Goal: Find specific page/section: Find specific page/section

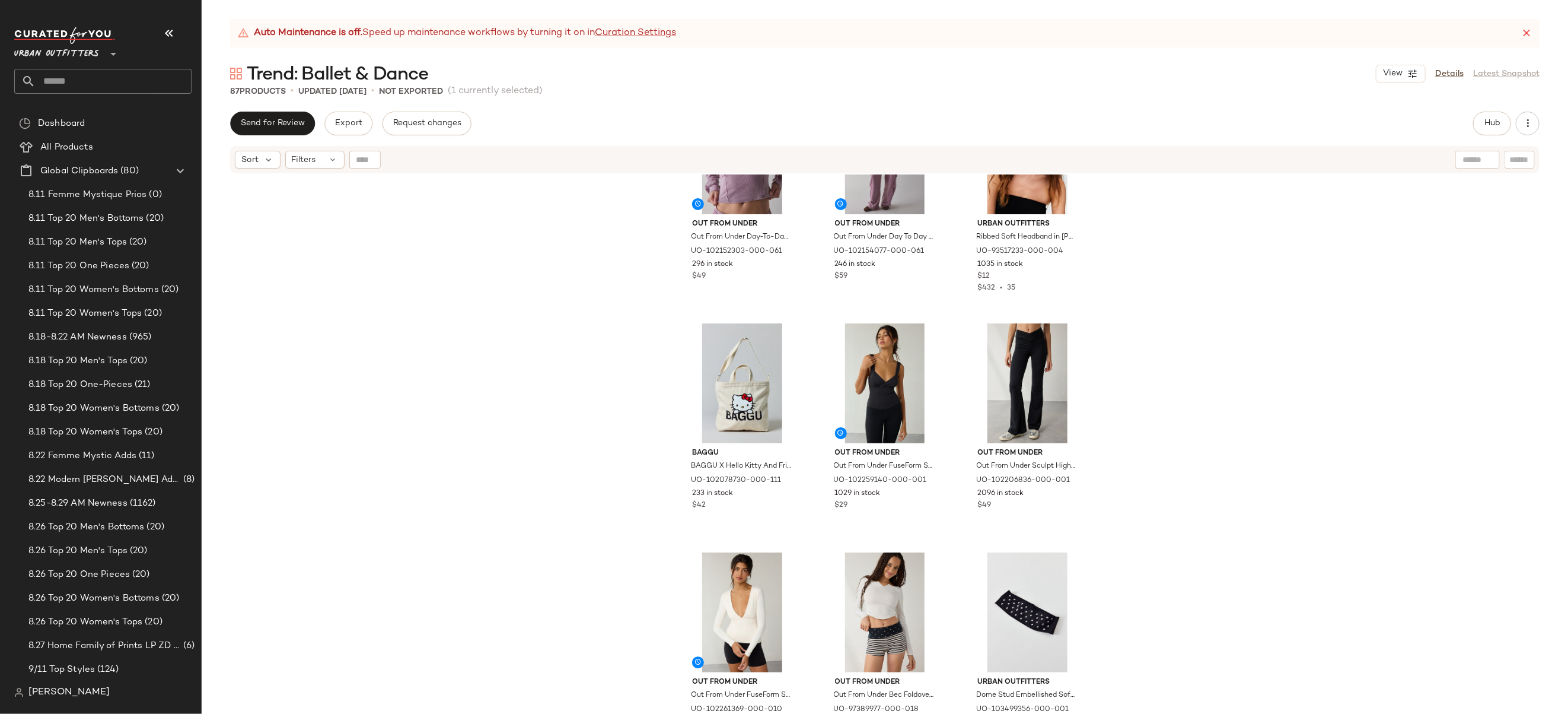
scroll to position [2387, 0]
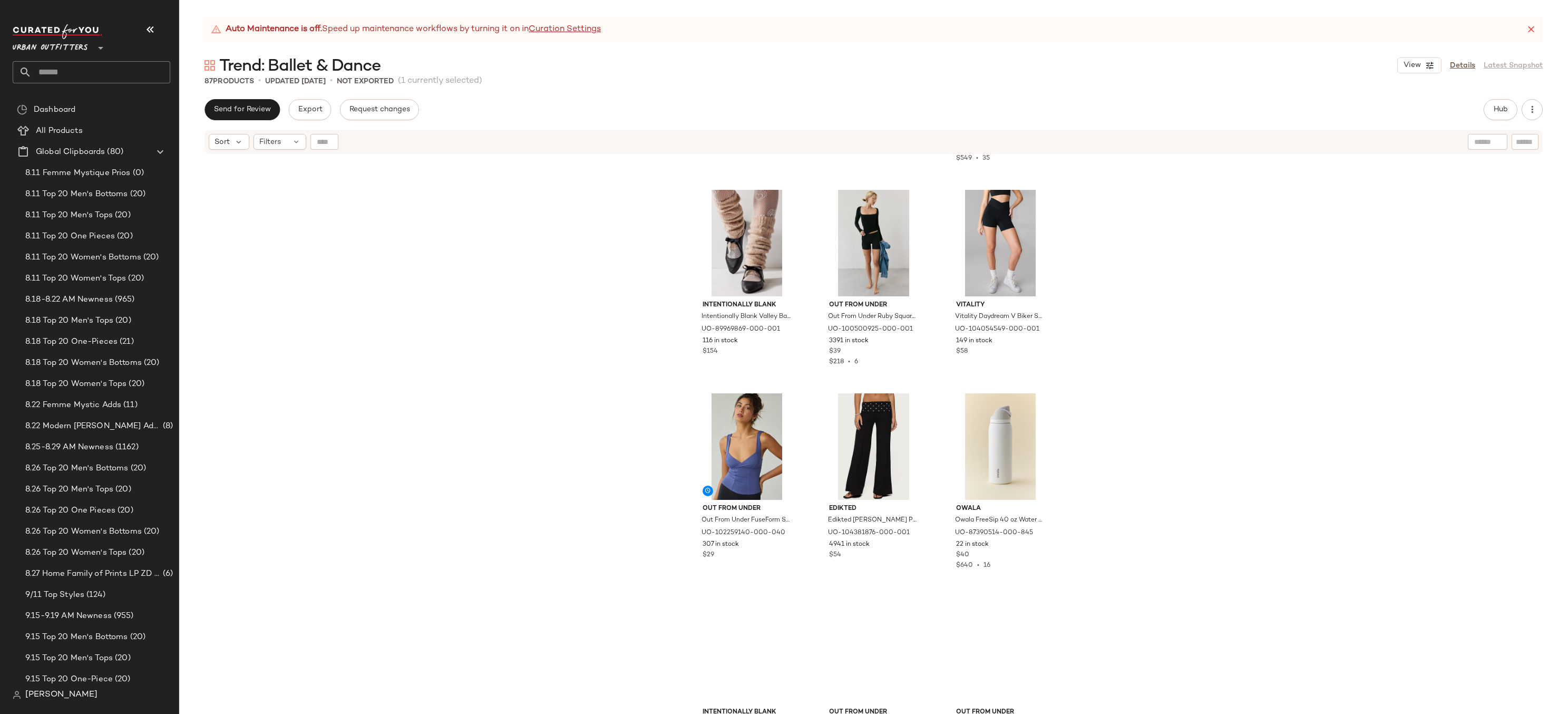
scroll to position [3468, 0]
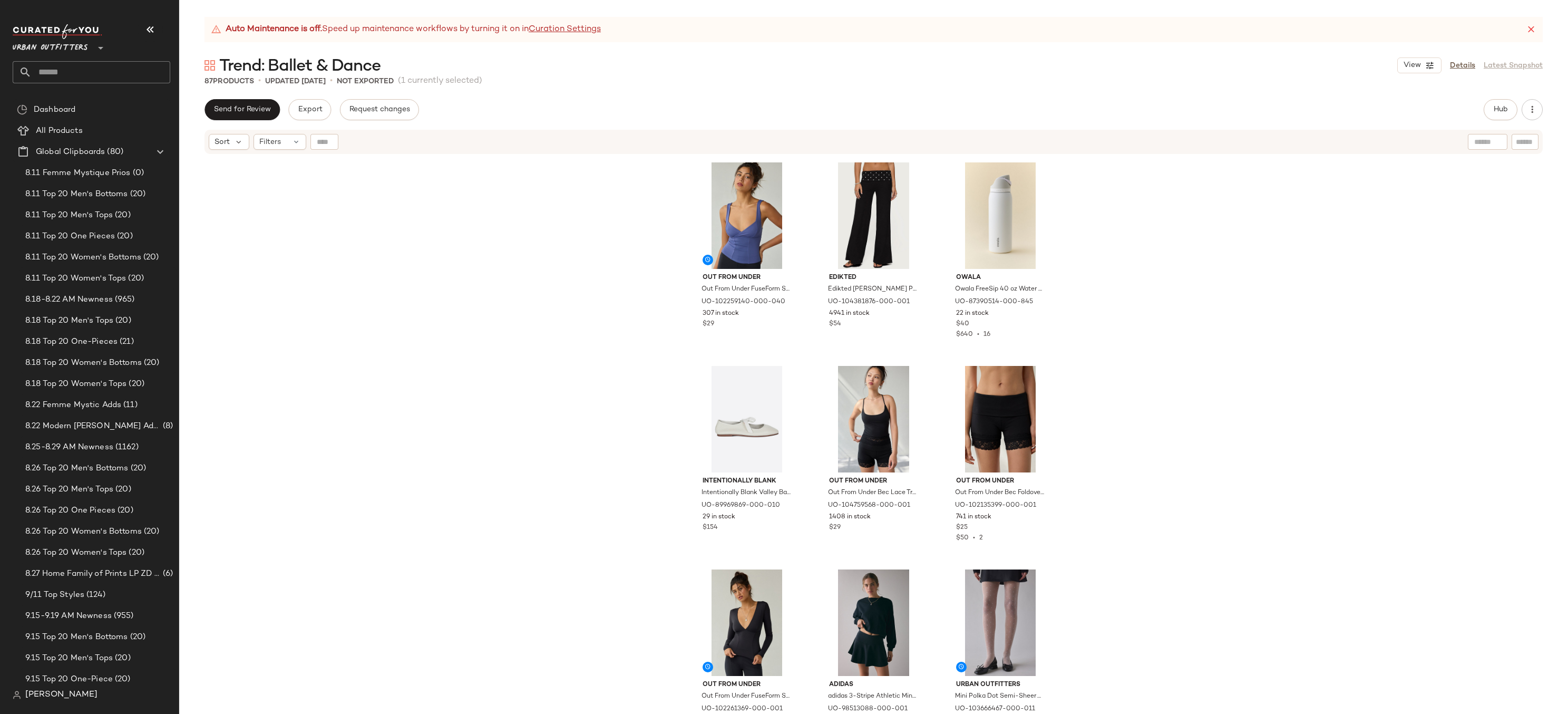
click at [156, 75] on input "text" at bounding box center [101, 72] width 139 height 22
type input "***"
click at [82, 116] on div "Takeover: Y2k & 90's" at bounding box center [91, 124] width 158 height 21
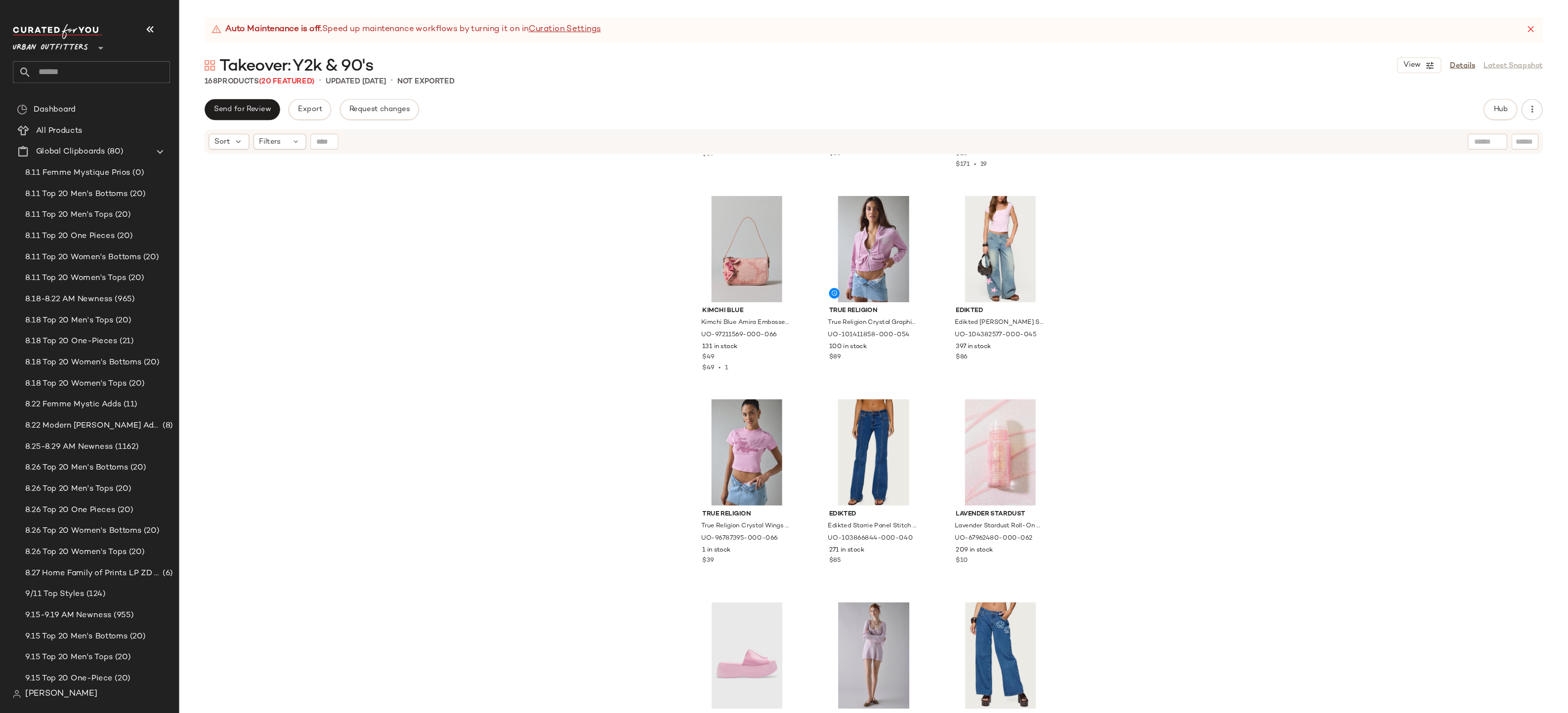
scroll to position [5123, 0]
click at [1306, 109] on button "button" at bounding box center [1437, 103] width 19 height 19
click at [1215, 268] on div "TRUE RELIGION True Religion Mushroom Graphic Short Sleeve Baby Tee in White, Wo…" at bounding box center [819, 419] width 1302 height 548
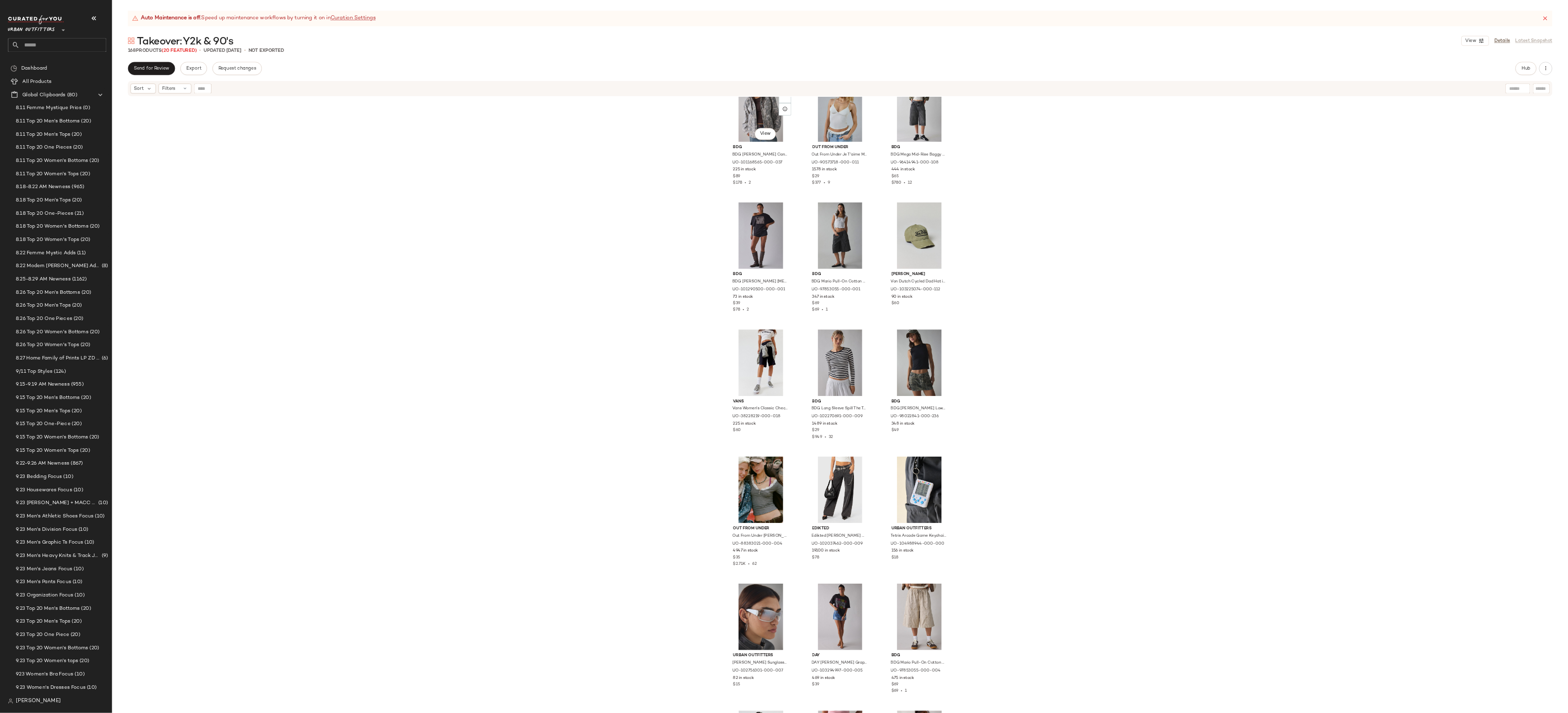
scroll to position [0, 0]
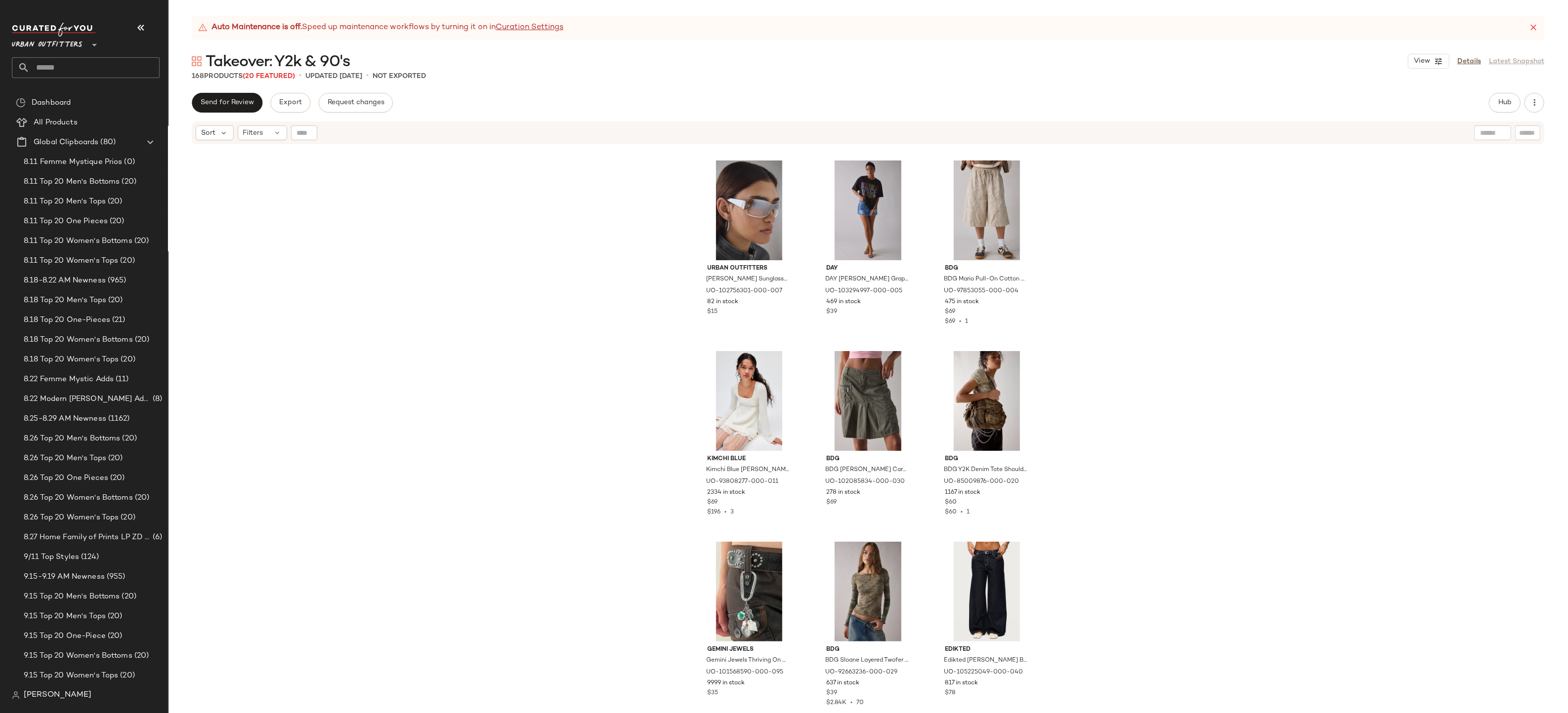
click at [651, 194] on div "Out From Under Out From Under Diana Layering Lace-Trim Henley Top in Grey, Wome…" at bounding box center [868, 442] width 1400 height 593
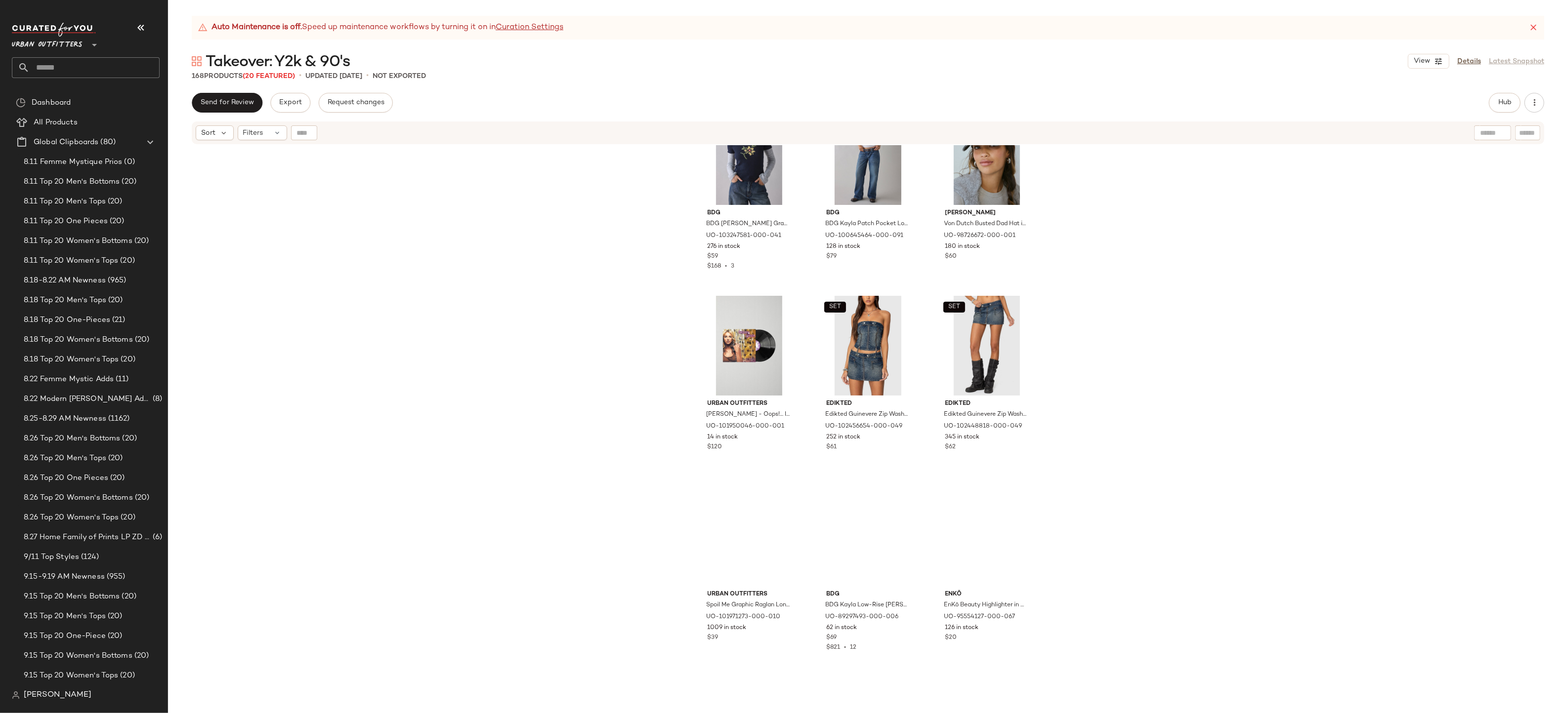
scroll to position [3581, 0]
